Goal: Task Accomplishment & Management: Manage account settings

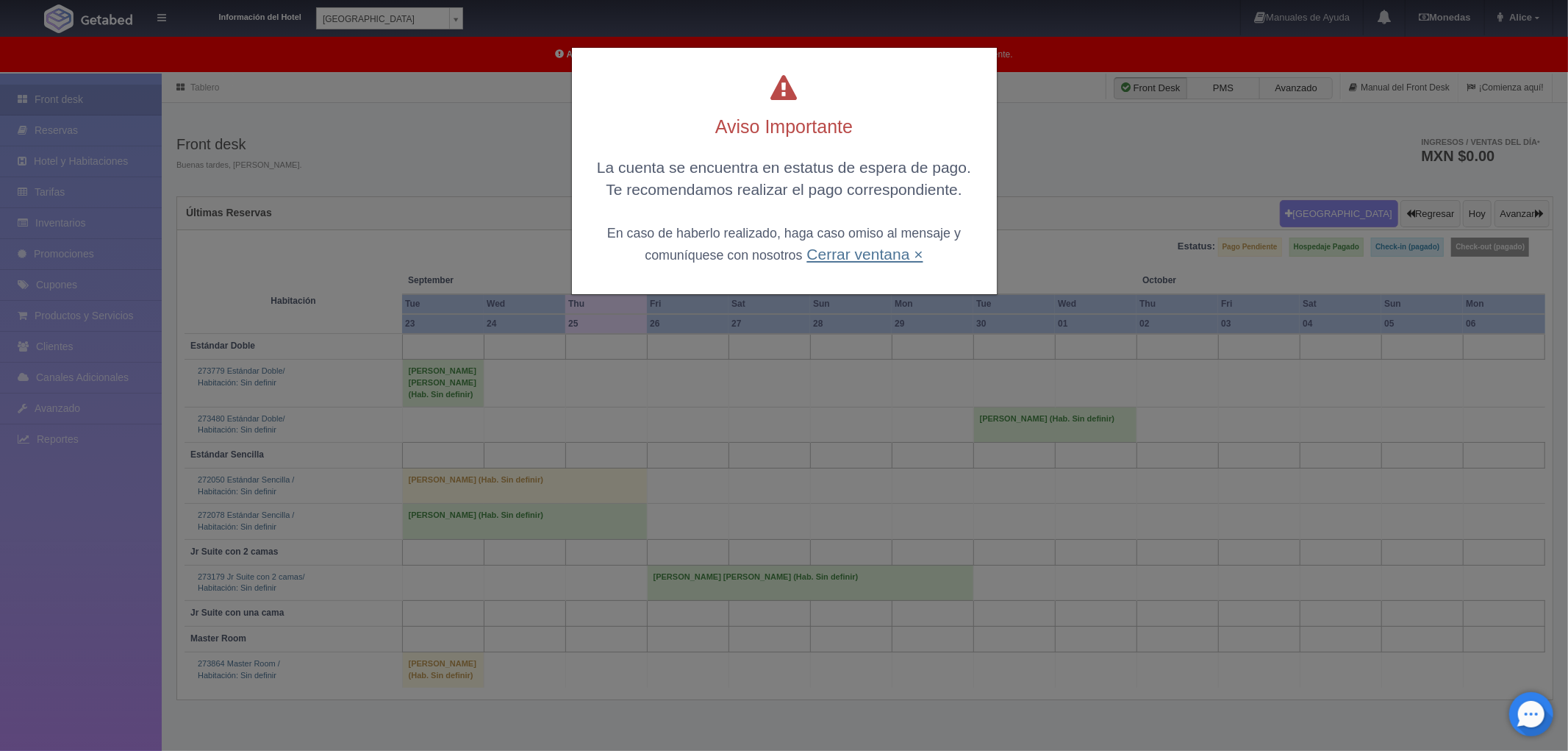
click at [861, 260] on link "Cerrar ventana ×" at bounding box center [864, 254] width 116 height 17
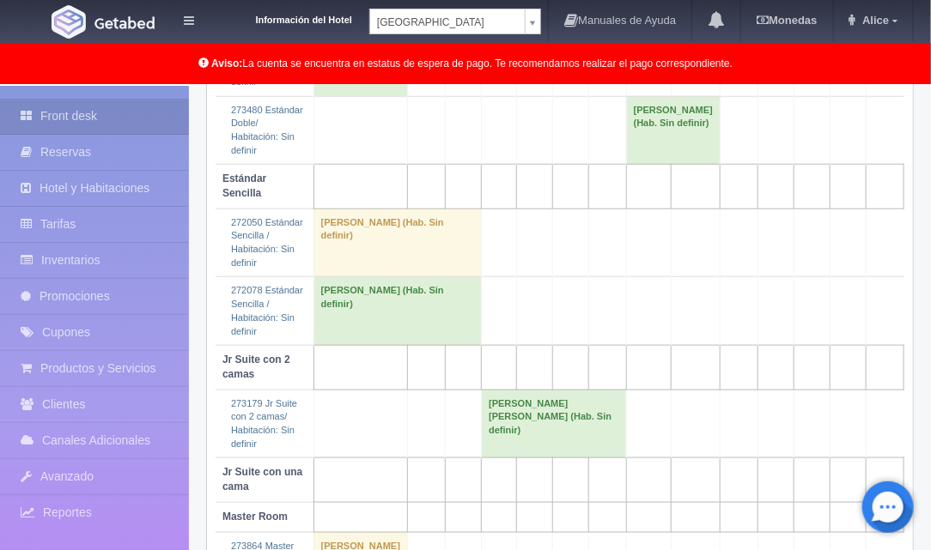
scroll to position [459, 0]
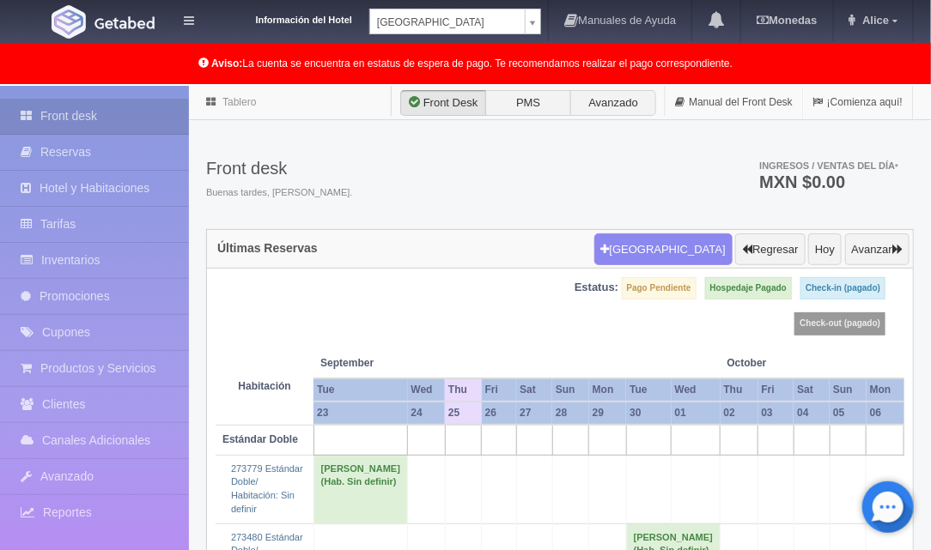
select select "375"
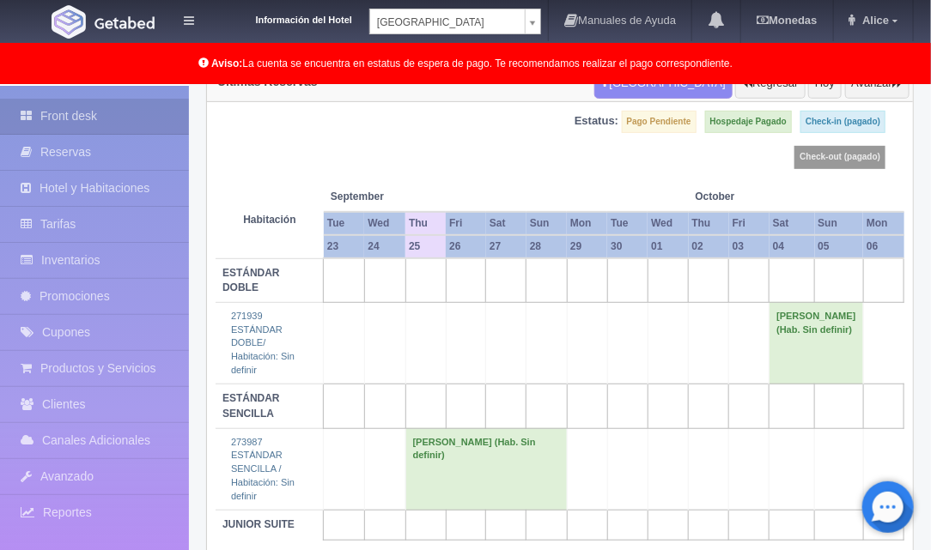
scroll to position [167, 0]
